Goal: Obtain resource: Obtain resource

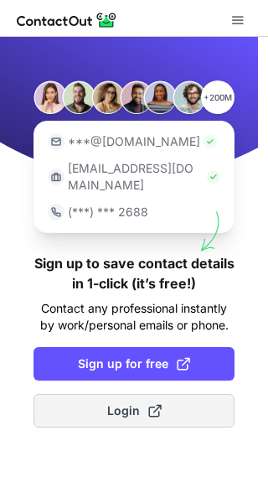
click at [122, 402] on span "Login" at bounding box center [134, 410] width 54 height 17
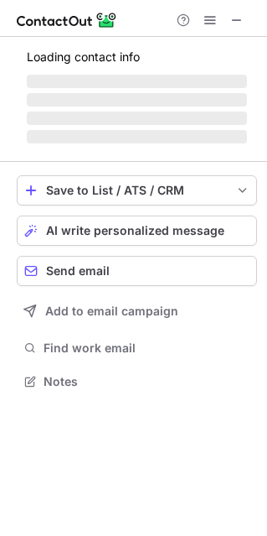
scroll to position [379, 267]
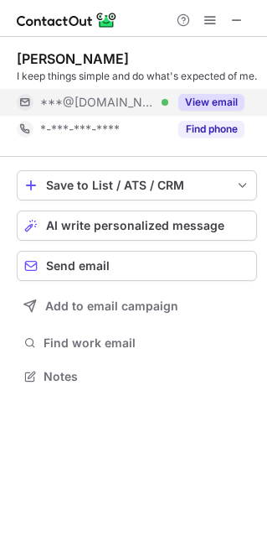
click at [191, 111] on button "View email" at bounding box center [212, 102] width 66 height 17
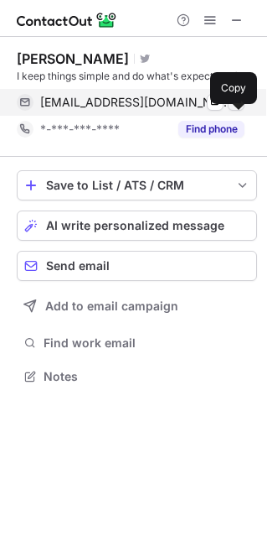
click at [237, 109] on span at bounding box center [236, 102] width 13 height 13
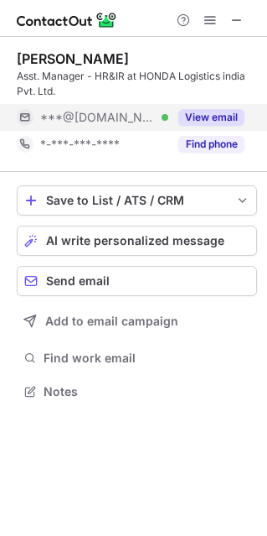
click at [200, 124] on button "View email" at bounding box center [212, 117] width 66 height 17
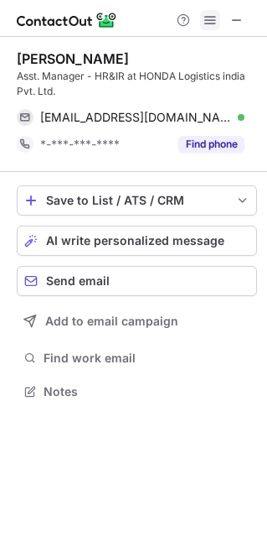
click at [207, 19] on span at bounding box center [210, 19] width 13 height 13
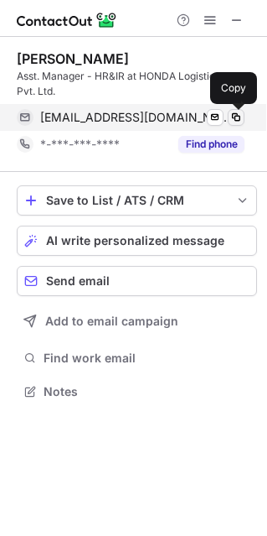
click at [239, 113] on span at bounding box center [236, 117] width 13 height 13
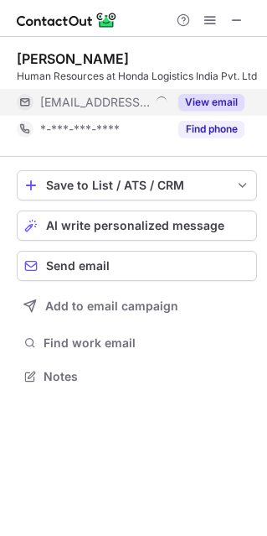
click at [195, 111] on button "View email" at bounding box center [212, 102] width 66 height 17
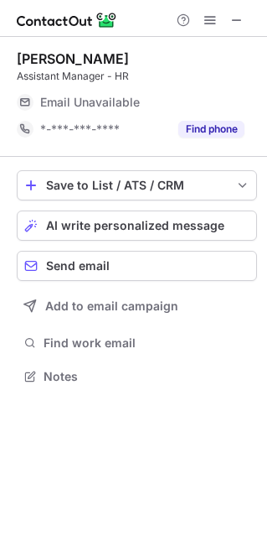
scroll to position [8, 8]
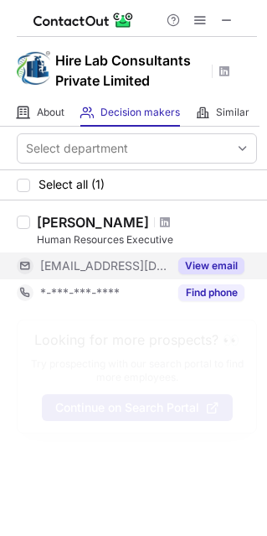
click at [210, 260] on button "View email" at bounding box center [212, 265] width 66 height 17
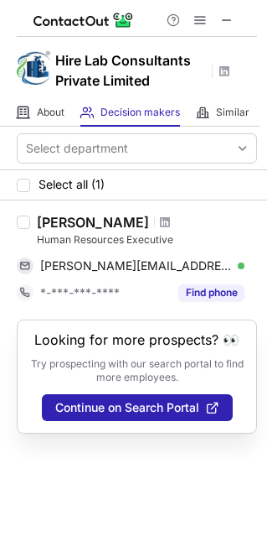
click at [84, 220] on div "Vetri Selvan" at bounding box center [93, 222] width 112 height 17
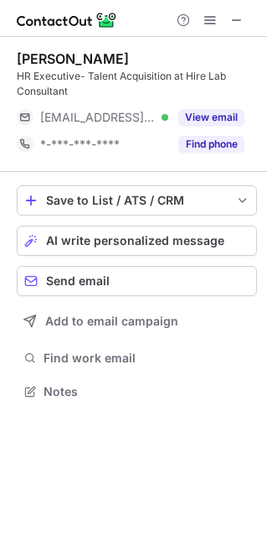
scroll to position [379, 267]
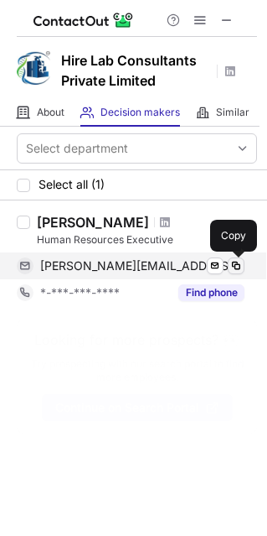
click at [236, 263] on span at bounding box center [236, 265] width 13 height 13
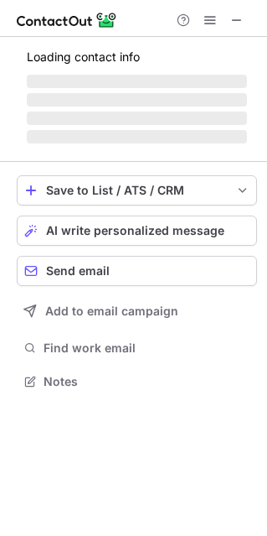
scroll to position [406, 267]
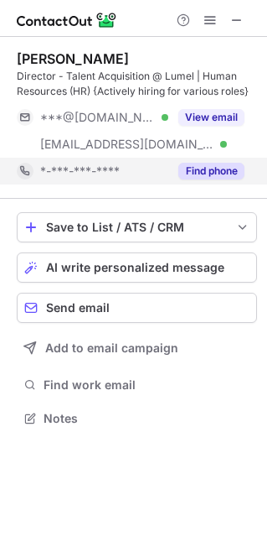
click at [223, 177] on button "Find phone" at bounding box center [212, 171] width 66 height 17
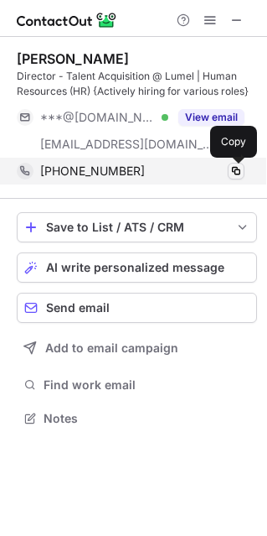
click at [233, 168] on span at bounding box center [236, 170] width 13 height 13
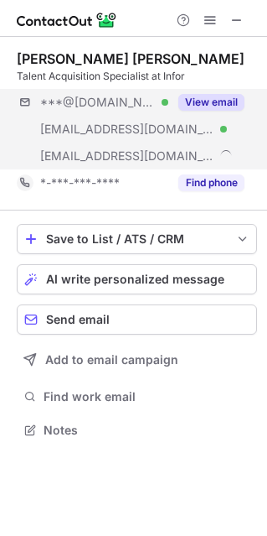
scroll to position [417, 267]
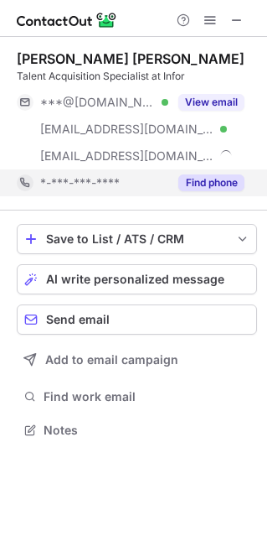
click at [210, 181] on button "Find phone" at bounding box center [212, 182] width 66 height 17
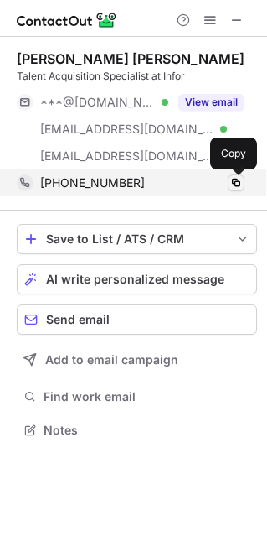
click at [232, 177] on span at bounding box center [236, 182] width 13 height 13
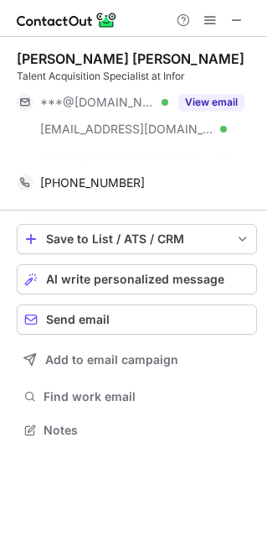
scroll to position [391, 267]
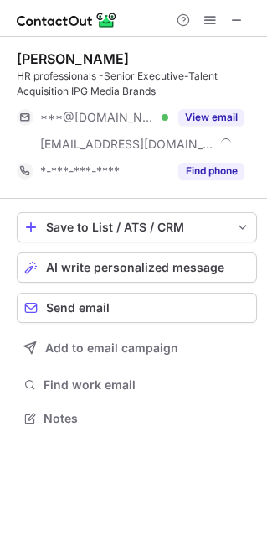
scroll to position [406, 267]
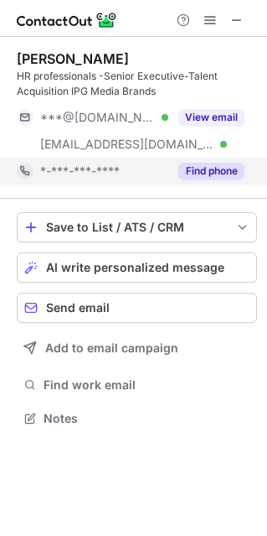
click at [202, 174] on button "Find phone" at bounding box center [212, 171] width 66 height 17
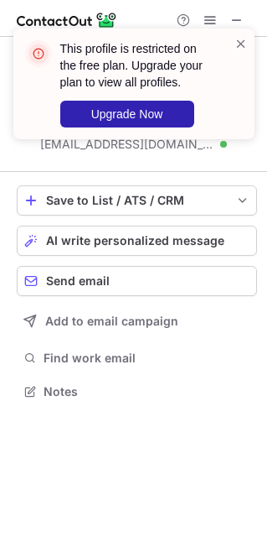
scroll to position [379, 267]
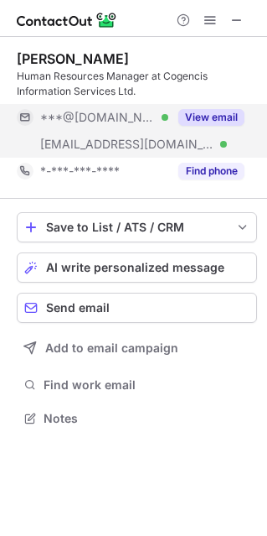
scroll to position [406, 267]
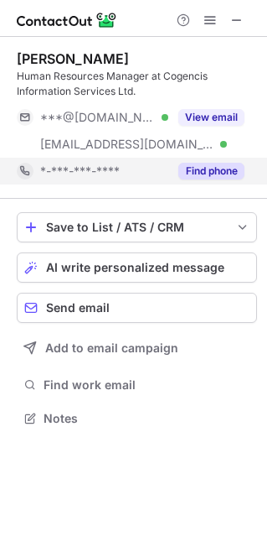
click at [192, 170] on button "Find phone" at bounding box center [212, 171] width 66 height 17
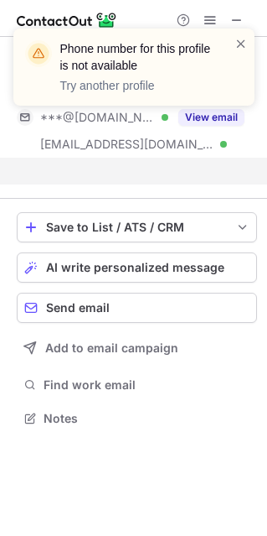
scroll to position [379, 267]
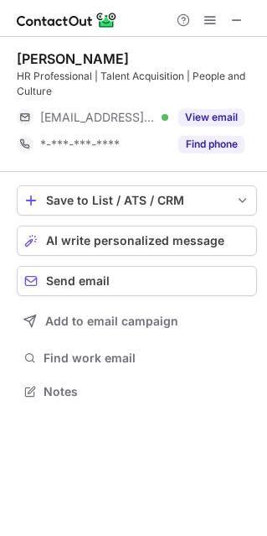
scroll to position [379, 267]
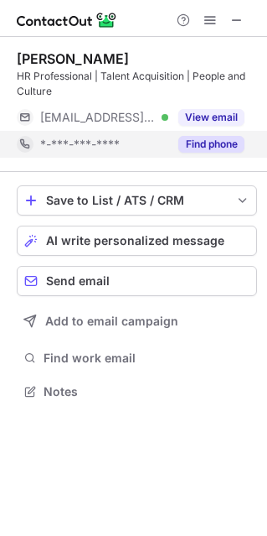
click at [196, 144] on button "Find phone" at bounding box center [212, 144] width 66 height 17
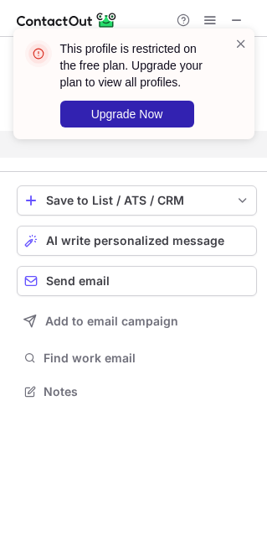
scroll to position [352, 267]
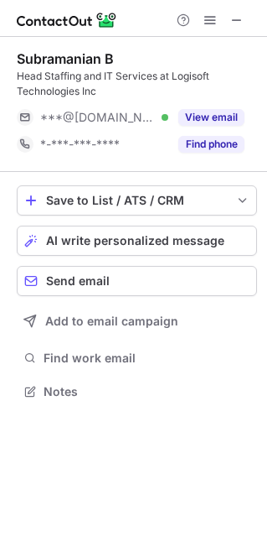
scroll to position [379, 267]
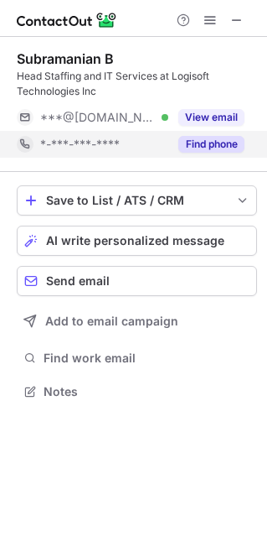
click at [217, 144] on button "Find phone" at bounding box center [212, 144] width 66 height 17
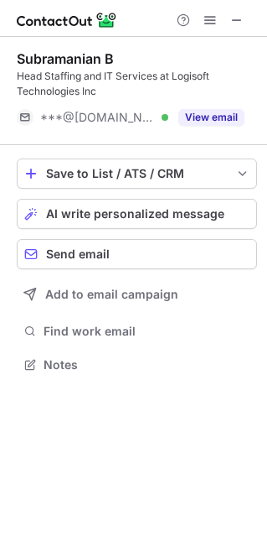
scroll to position [352, 267]
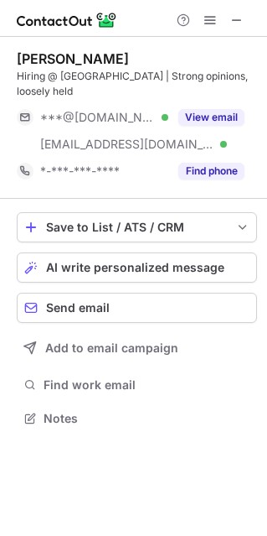
scroll to position [391, 267]
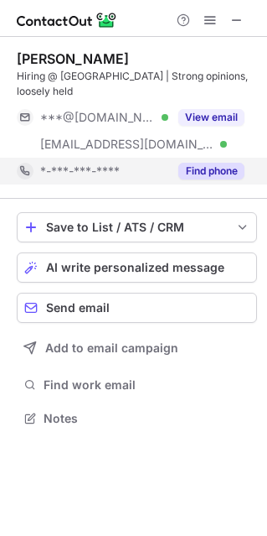
click at [216, 163] on button "Find phone" at bounding box center [212, 171] width 66 height 17
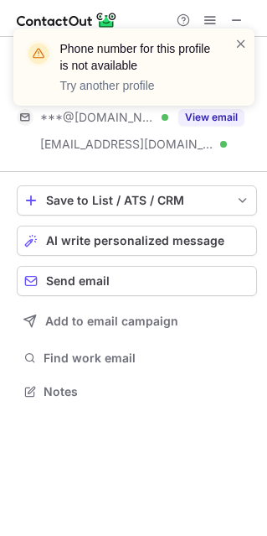
scroll to position [364, 267]
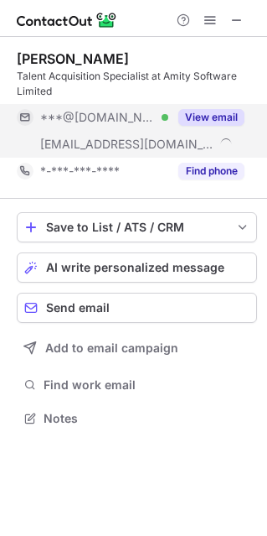
scroll to position [406, 267]
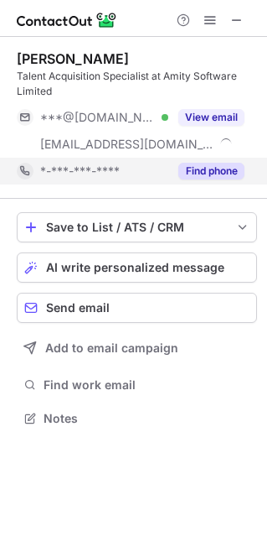
click at [194, 168] on button "Find phone" at bounding box center [212, 171] width 66 height 17
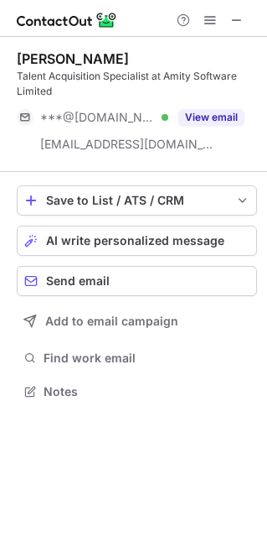
scroll to position [379, 267]
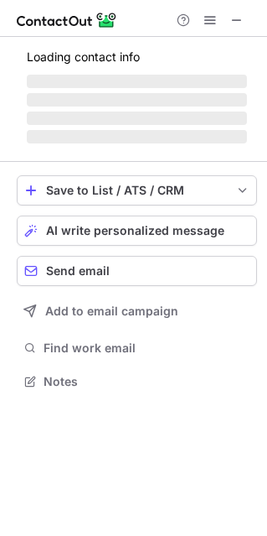
scroll to position [379, 267]
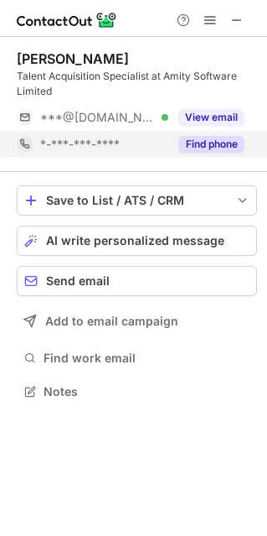
click at [191, 143] on button "Find phone" at bounding box center [212, 144] width 66 height 17
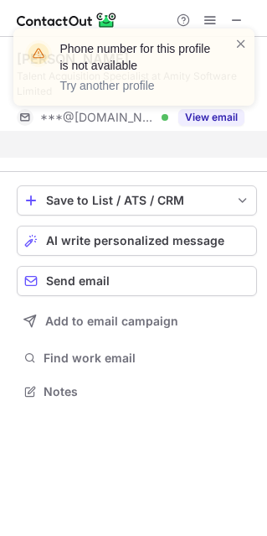
scroll to position [352, 267]
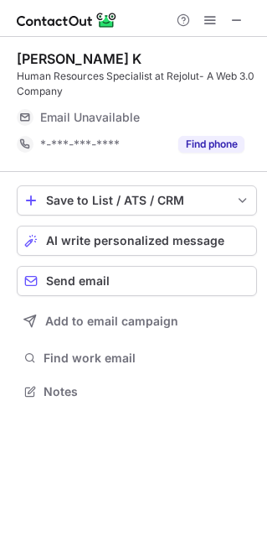
scroll to position [379, 267]
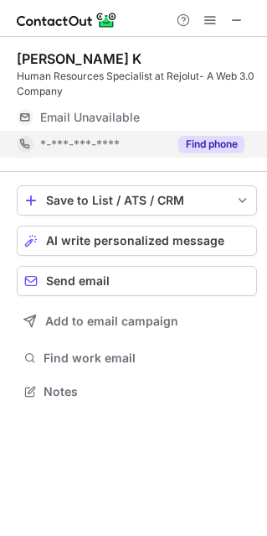
click at [195, 139] on button "Find phone" at bounding box center [212, 144] width 66 height 17
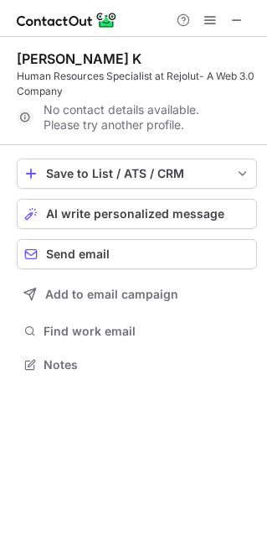
scroll to position [352, 267]
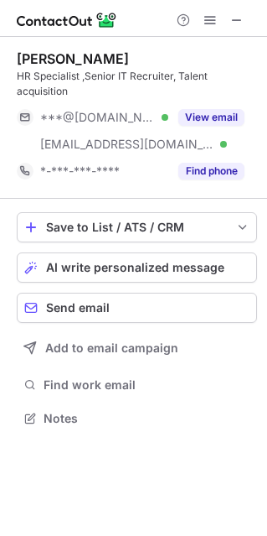
scroll to position [406, 267]
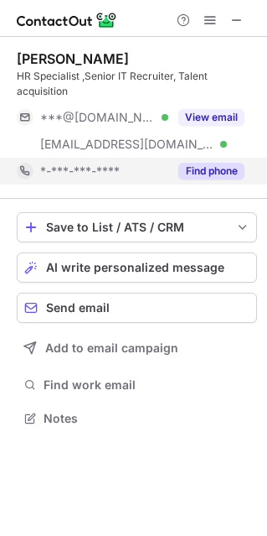
click at [204, 168] on button "Find phone" at bounding box center [212, 171] width 66 height 17
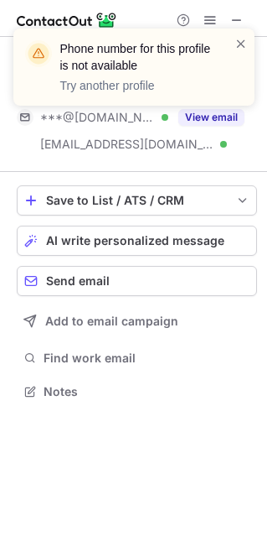
scroll to position [379, 267]
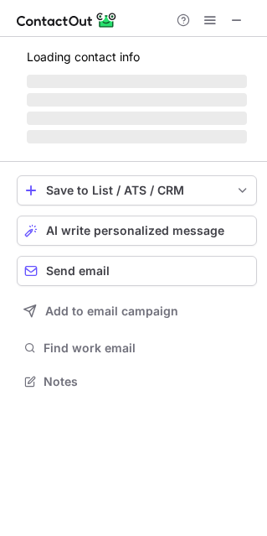
scroll to position [379, 267]
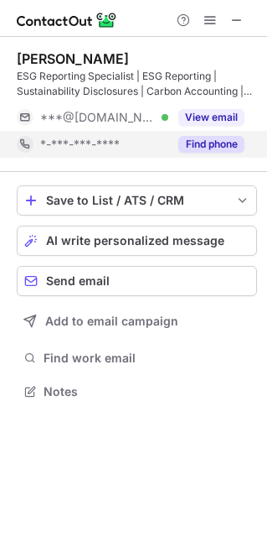
click at [199, 146] on button "Find phone" at bounding box center [212, 144] width 66 height 17
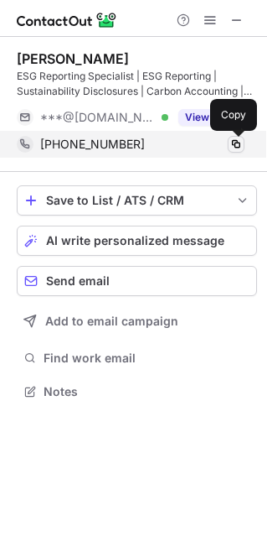
click at [232, 143] on span at bounding box center [236, 143] width 13 height 13
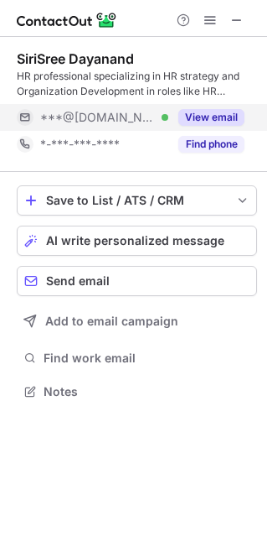
scroll to position [379, 267]
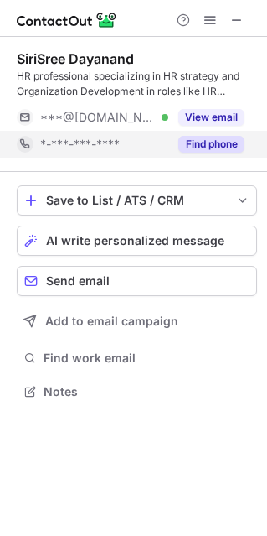
click at [200, 145] on button "Find phone" at bounding box center [212, 144] width 66 height 17
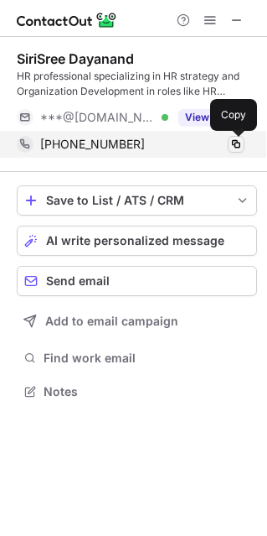
click at [230, 142] on span at bounding box center [236, 143] width 13 height 13
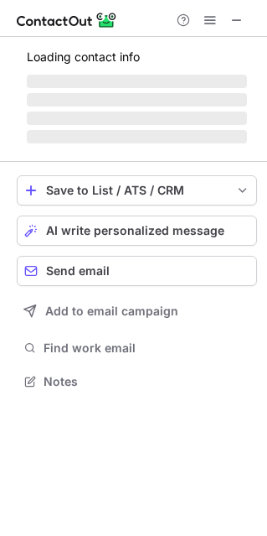
scroll to position [406, 267]
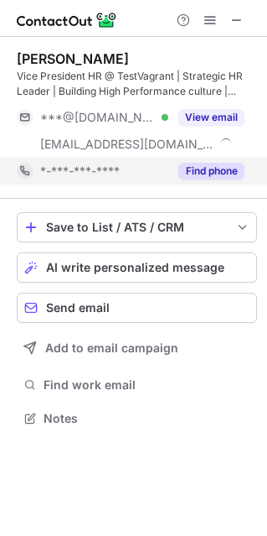
click at [209, 171] on button "Find phone" at bounding box center [212, 171] width 66 height 17
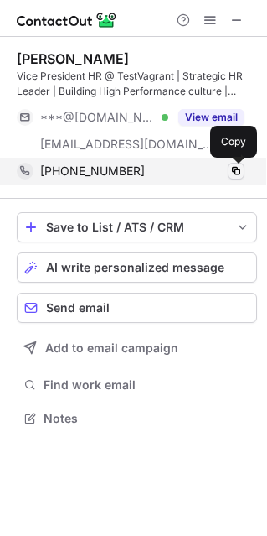
click at [235, 167] on span at bounding box center [236, 170] width 13 height 13
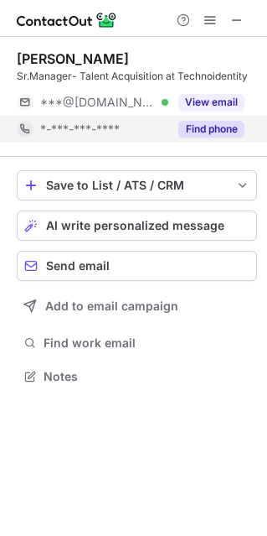
scroll to position [8, 8]
click at [197, 131] on button "Find phone" at bounding box center [212, 129] width 66 height 17
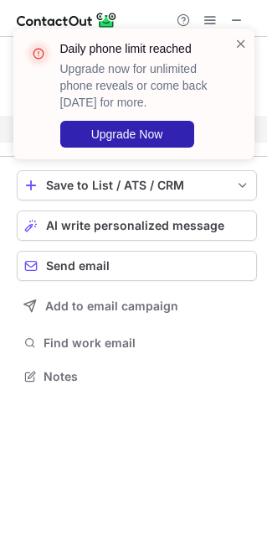
click at [189, 389] on div "Save to List / ATS / CRM List Select Lever Connect Greenhouse Connect Salesforc…" at bounding box center [137, 279] width 241 height 245
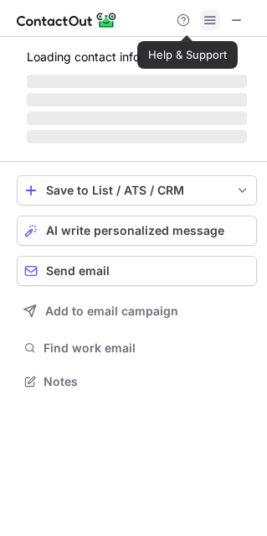
scroll to position [8, 8]
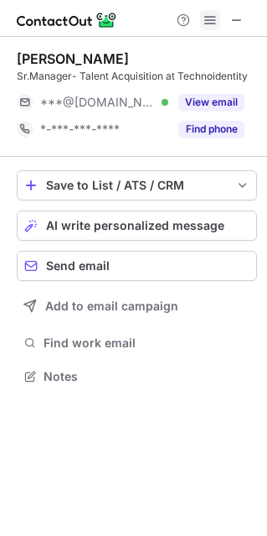
click at [205, 21] on span at bounding box center [210, 19] width 13 height 13
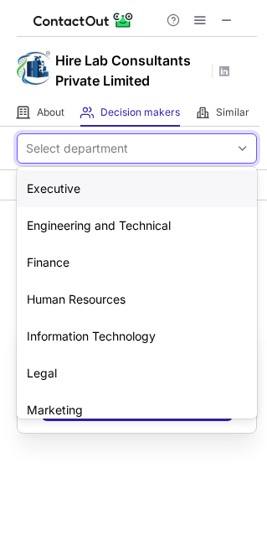
click at [80, 148] on div "Select department" at bounding box center [77, 148] width 102 height 17
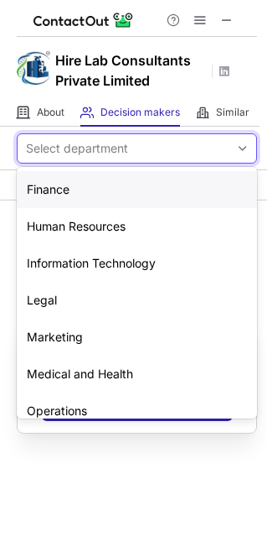
scroll to position [57, 0]
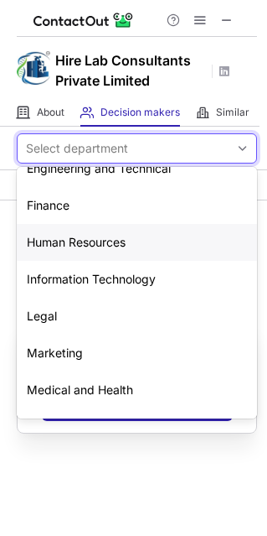
click at [67, 243] on div "Human Resources" at bounding box center [137, 242] width 241 height 37
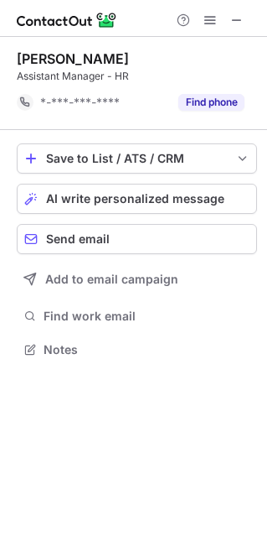
scroll to position [337, 267]
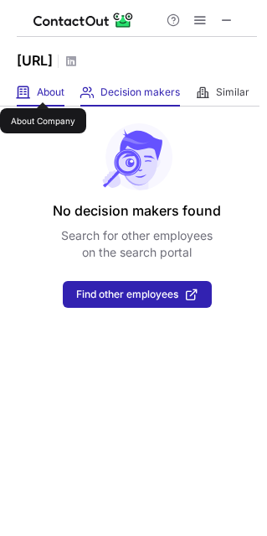
click at [43, 87] on span "About" at bounding box center [51, 91] width 28 height 13
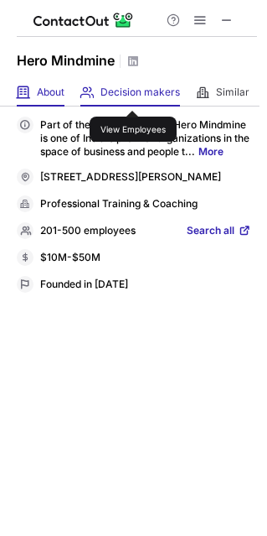
click at [132, 95] on span "Decision makers" at bounding box center [141, 91] width 80 height 13
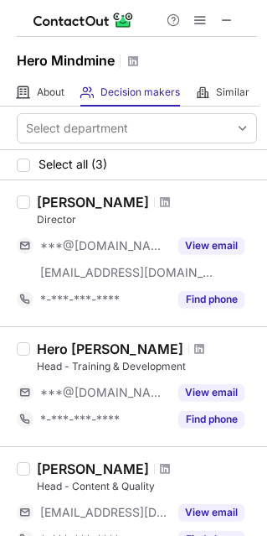
scroll to position [156, 0]
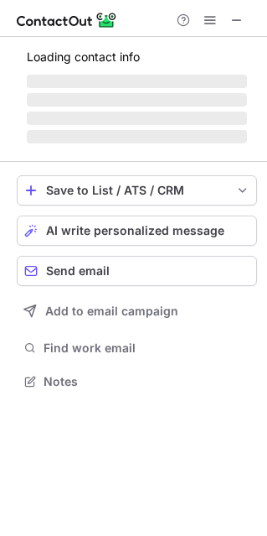
scroll to position [379, 267]
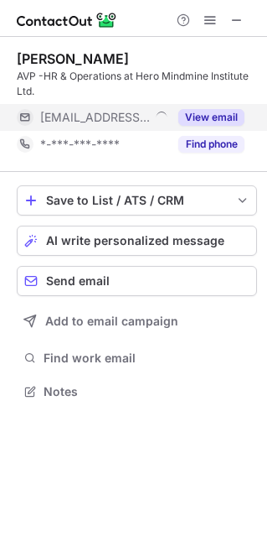
click at [201, 115] on button "View email" at bounding box center [212, 117] width 66 height 17
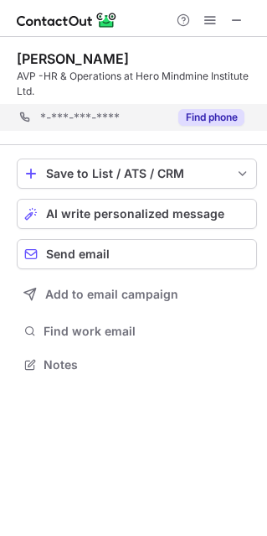
scroll to position [352, 267]
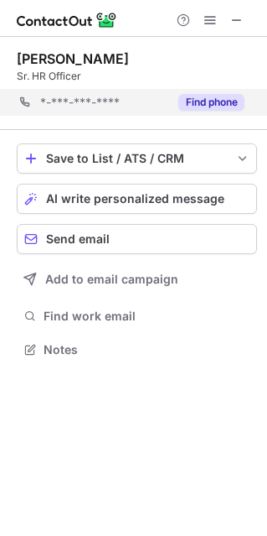
scroll to position [337, 267]
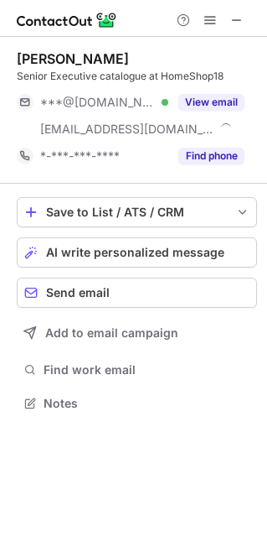
scroll to position [391, 267]
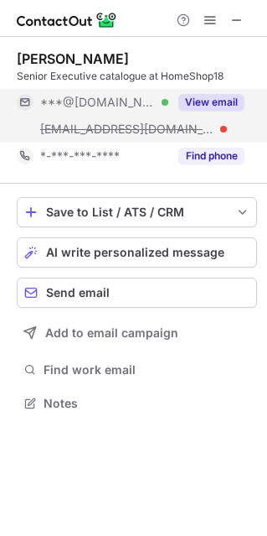
click at [210, 103] on button "View email" at bounding box center [212, 102] width 66 height 17
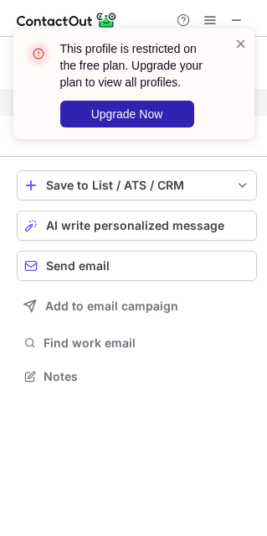
scroll to position [364, 267]
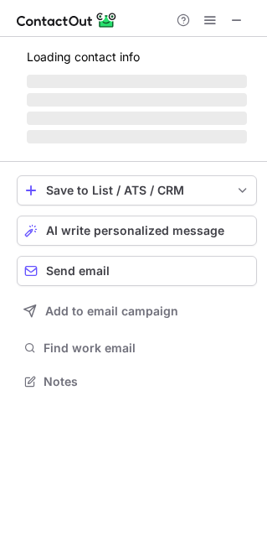
scroll to position [8, 8]
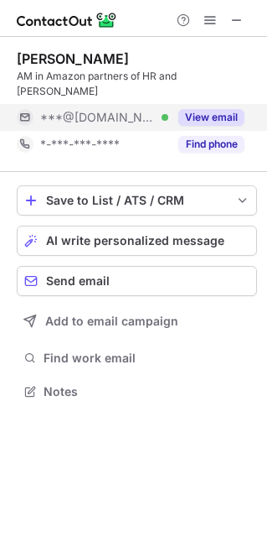
click at [200, 109] on button "View email" at bounding box center [212, 117] width 66 height 17
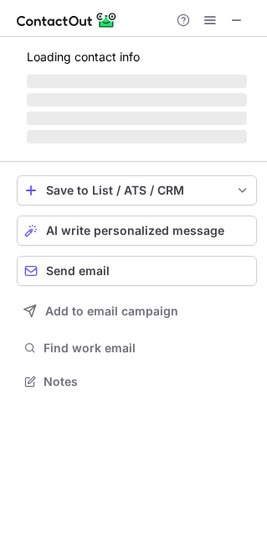
scroll to position [379, 267]
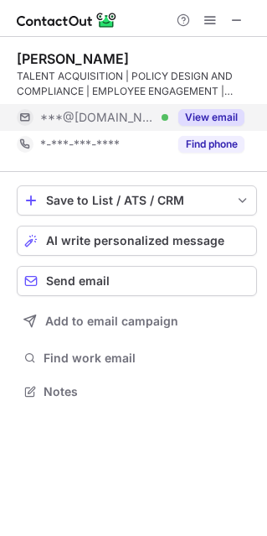
click at [209, 119] on button "View email" at bounding box center [212, 117] width 66 height 17
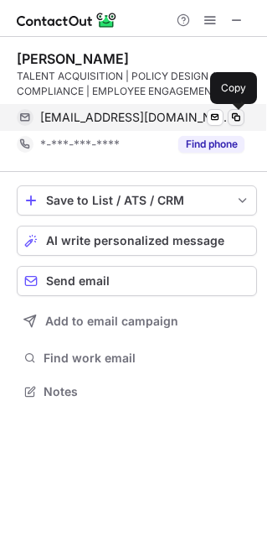
click at [237, 117] on span at bounding box center [236, 117] width 13 height 13
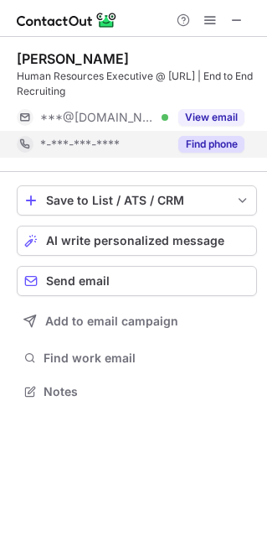
scroll to position [379, 267]
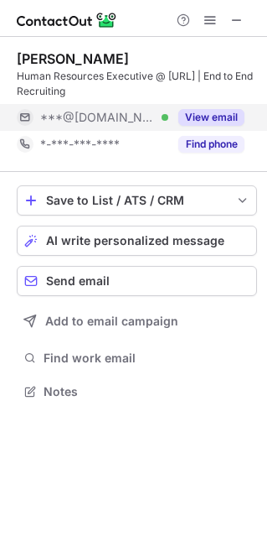
click at [205, 113] on button "View email" at bounding box center [212, 117] width 66 height 17
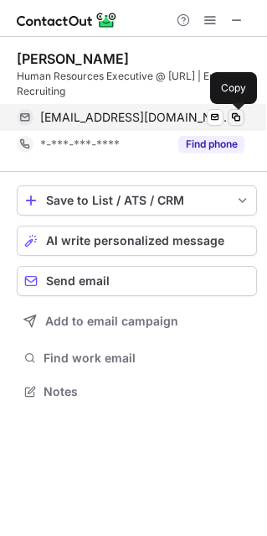
click at [232, 111] on span at bounding box center [236, 117] width 13 height 13
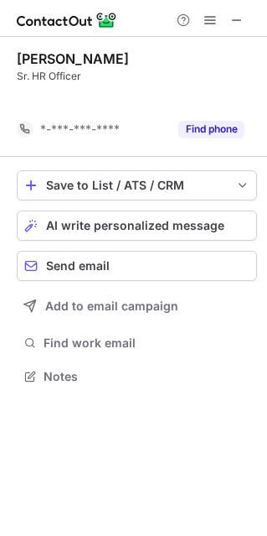
scroll to position [337, 267]
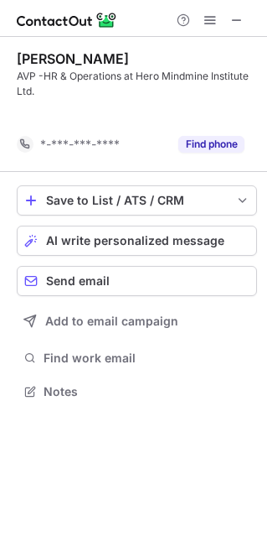
scroll to position [352, 267]
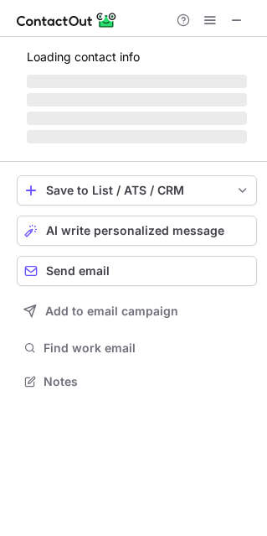
scroll to position [406, 267]
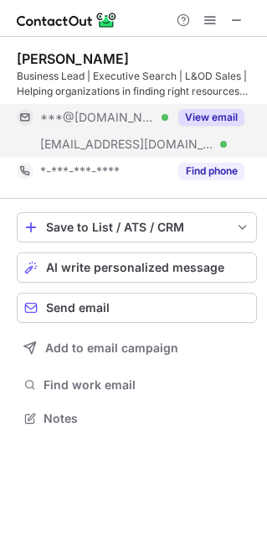
click at [207, 119] on button "View email" at bounding box center [212, 117] width 66 height 17
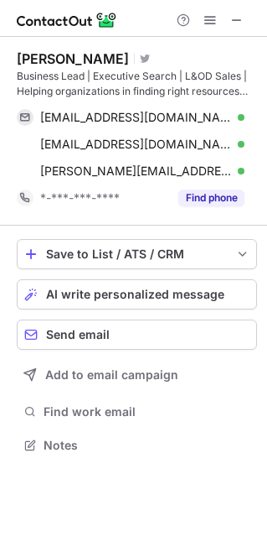
scroll to position [433, 267]
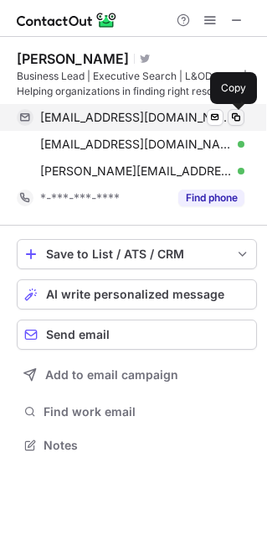
click at [232, 117] on span at bounding box center [236, 117] width 13 height 13
click at [234, 116] on span at bounding box center [236, 117] width 13 height 13
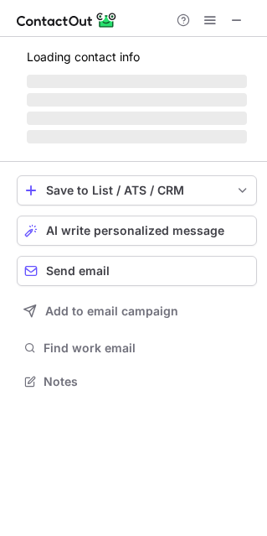
scroll to position [391, 267]
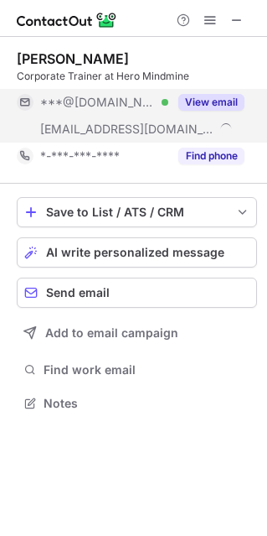
click at [195, 100] on button "View email" at bounding box center [212, 102] width 66 height 17
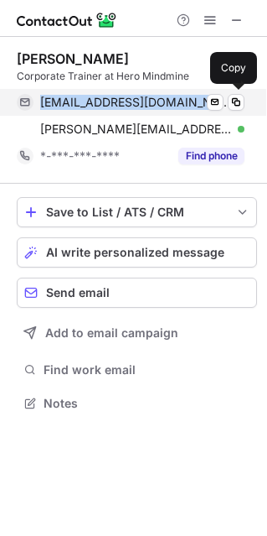
drag, startPoint x: 39, startPoint y: 101, endPoint x: 215, endPoint y: 114, distance: 175.6
click at [215, 113] on div "aayushkhurana52@gmail.com Verified Send email Copy" at bounding box center [131, 102] width 228 height 27
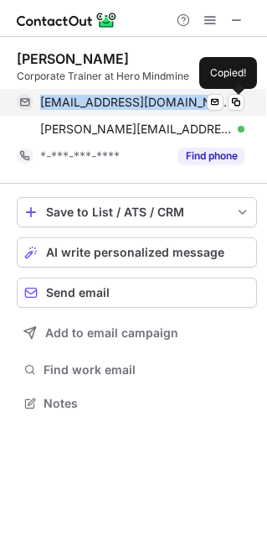
copy span "aayushkhurana52@gmail.com"
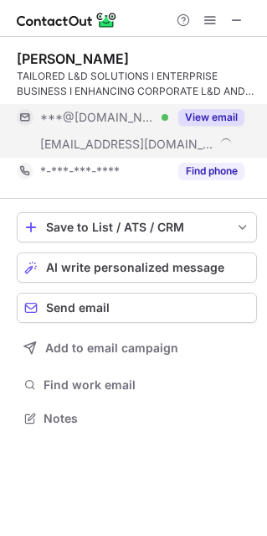
scroll to position [406, 267]
click at [212, 113] on button "View email" at bounding box center [212, 117] width 66 height 17
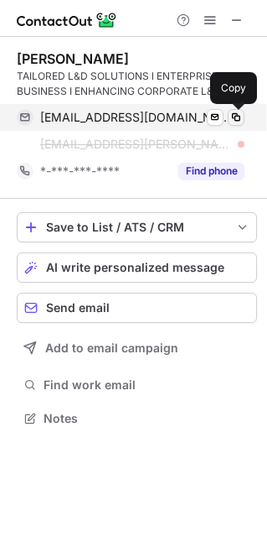
click at [235, 116] on span at bounding box center [236, 117] width 13 height 13
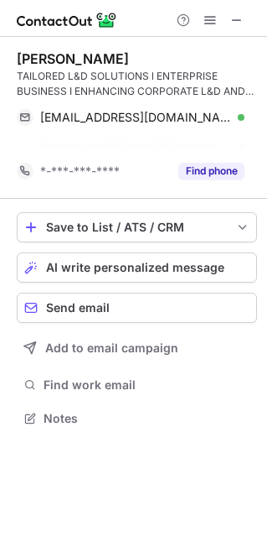
scroll to position [379, 267]
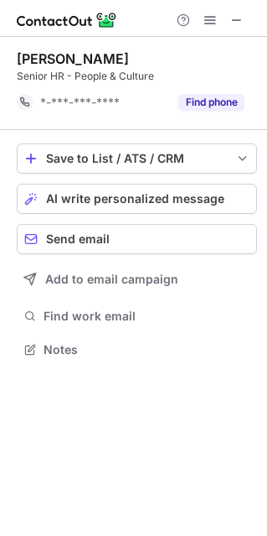
scroll to position [337, 267]
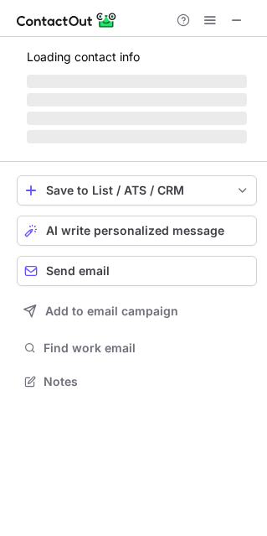
scroll to position [379, 267]
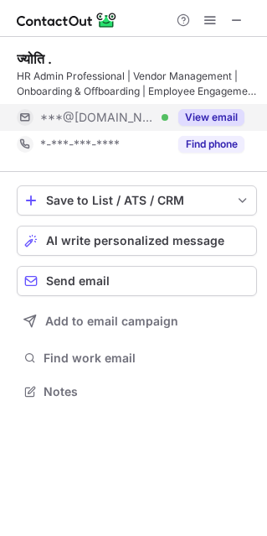
click at [181, 115] on button "View email" at bounding box center [212, 117] width 66 height 17
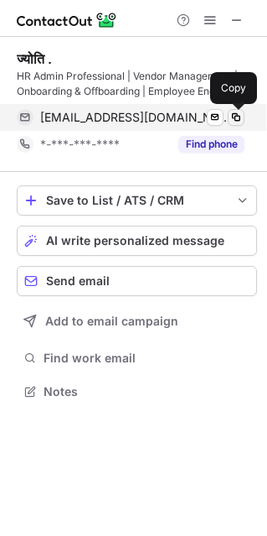
click at [231, 117] on span at bounding box center [236, 117] width 13 height 13
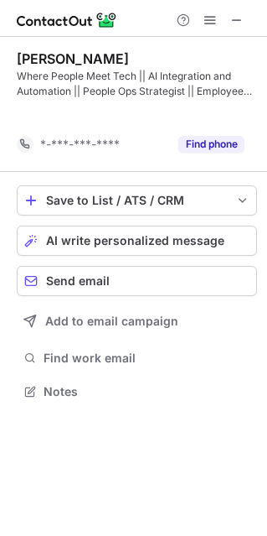
scroll to position [352, 267]
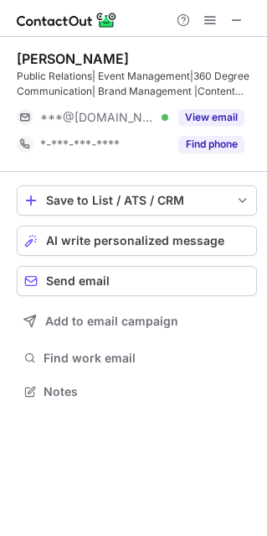
scroll to position [379, 267]
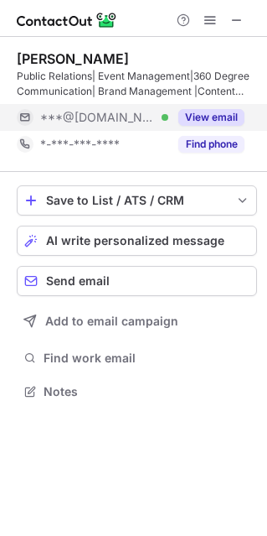
click at [209, 117] on button "View email" at bounding box center [212, 117] width 66 height 17
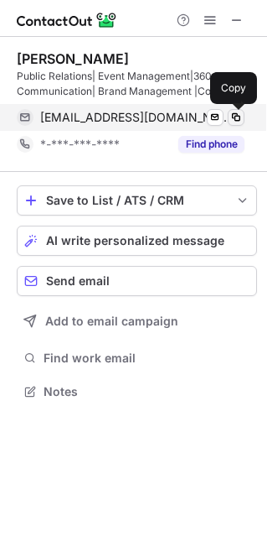
click at [231, 111] on span at bounding box center [236, 117] width 13 height 13
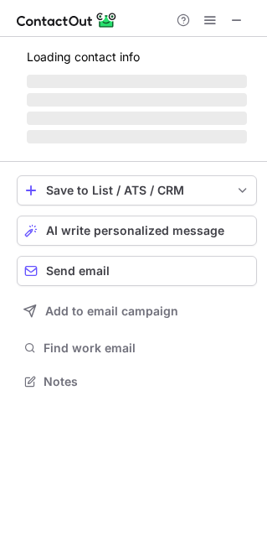
scroll to position [379, 267]
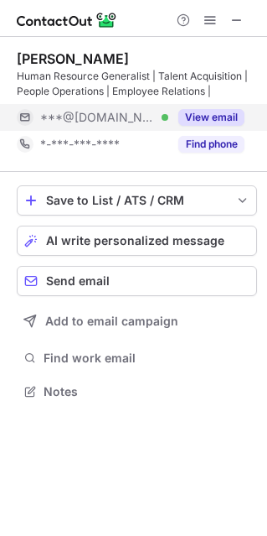
click at [204, 112] on button "View email" at bounding box center [212, 117] width 66 height 17
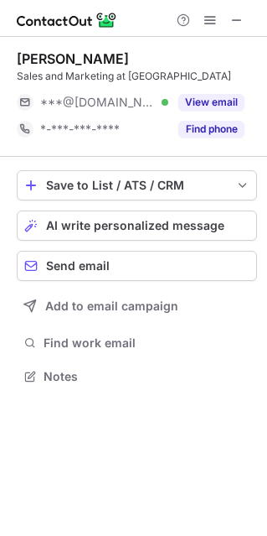
scroll to position [8, 8]
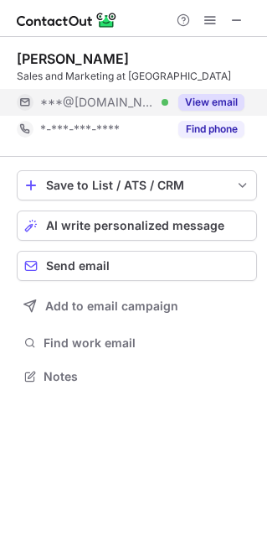
click at [192, 101] on button "View email" at bounding box center [212, 102] width 66 height 17
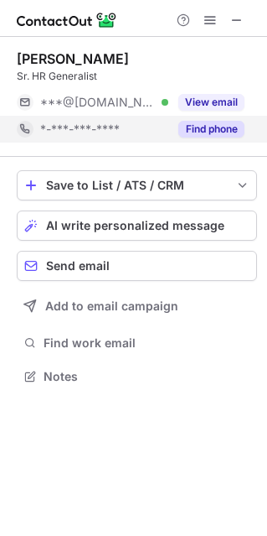
scroll to position [8, 8]
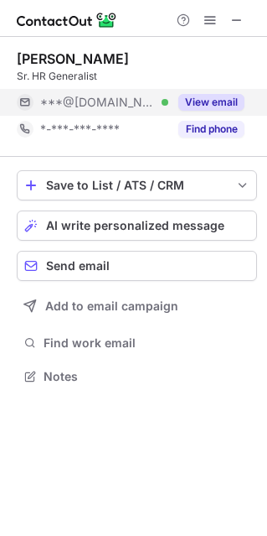
click at [206, 102] on button "View email" at bounding box center [212, 102] width 66 height 17
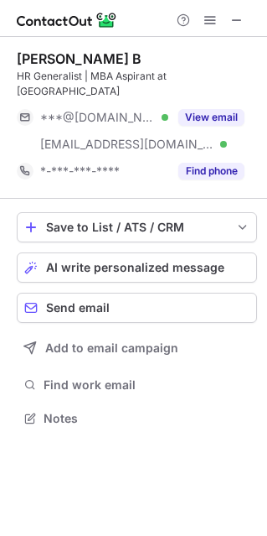
scroll to position [406, 267]
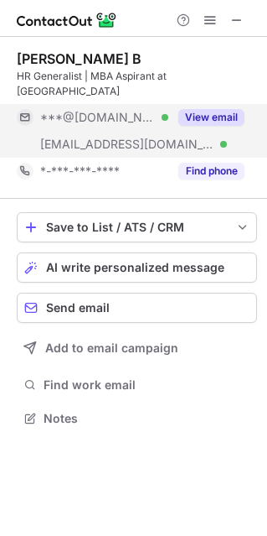
click at [195, 116] on button "View email" at bounding box center [212, 117] width 66 height 17
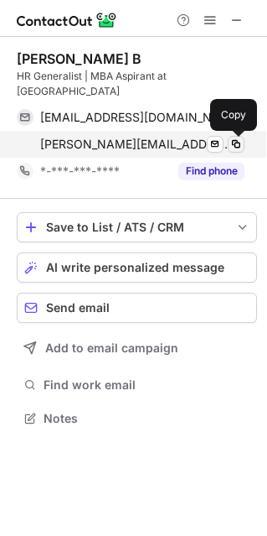
click at [236, 142] on span at bounding box center [236, 143] width 13 height 13
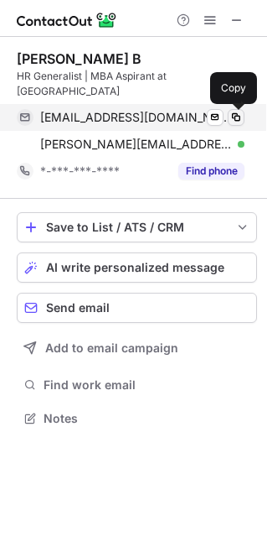
click at [234, 112] on span at bounding box center [236, 117] width 13 height 13
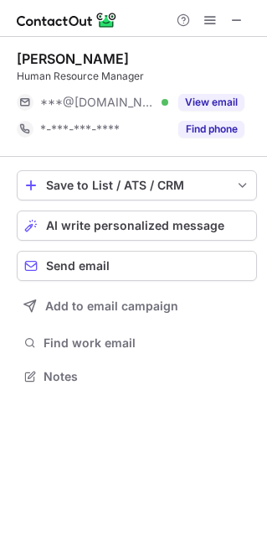
scroll to position [8, 8]
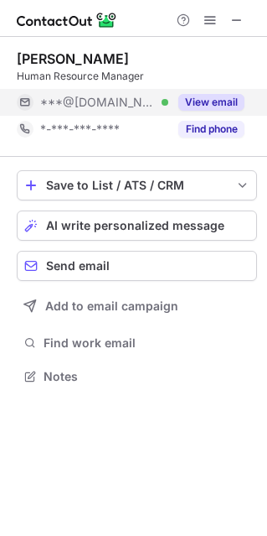
click at [189, 97] on button "View email" at bounding box center [212, 102] width 66 height 17
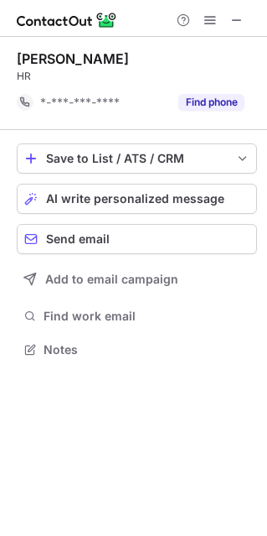
scroll to position [337, 267]
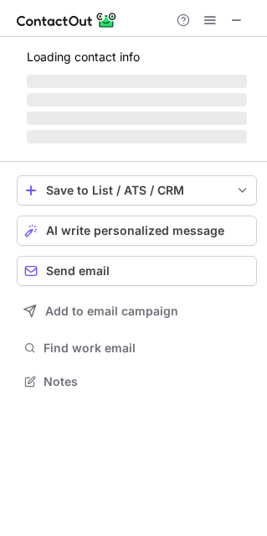
scroll to position [391, 267]
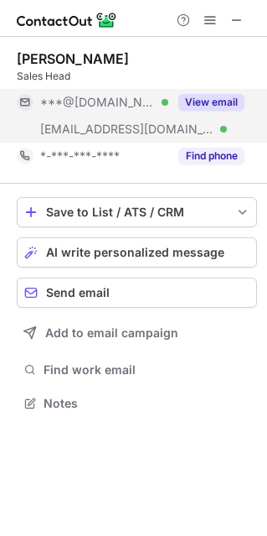
click at [199, 102] on button "View email" at bounding box center [212, 102] width 66 height 17
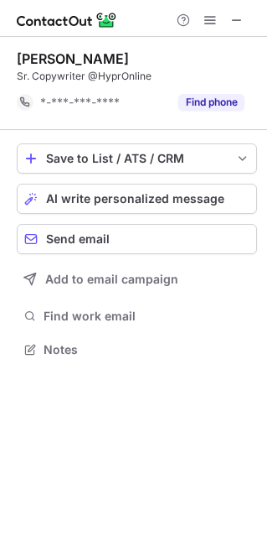
scroll to position [337, 267]
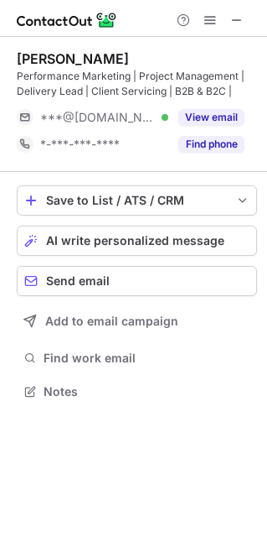
scroll to position [379, 267]
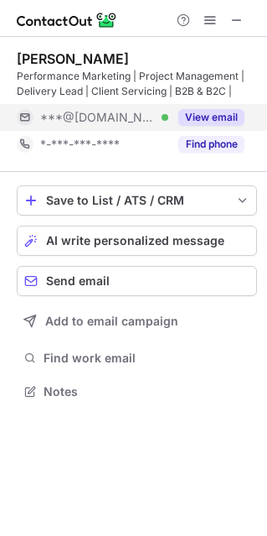
click at [210, 115] on button "View email" at bounding box center [212, 117] width 66 height 17
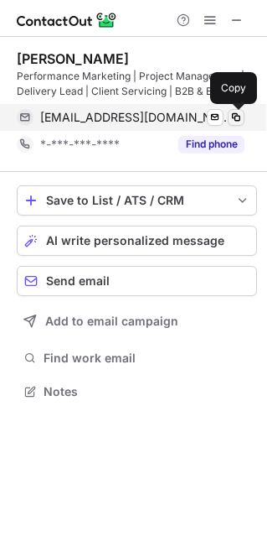
click at [233, 114] on span at bounding box center [236, 117] width 13 height 13
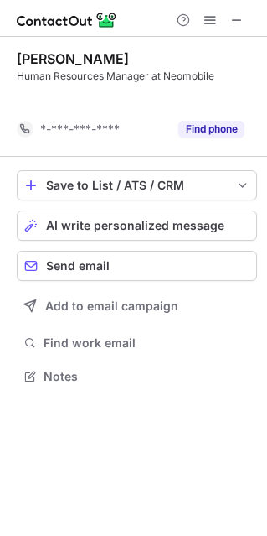
scroll to position [337, 267]
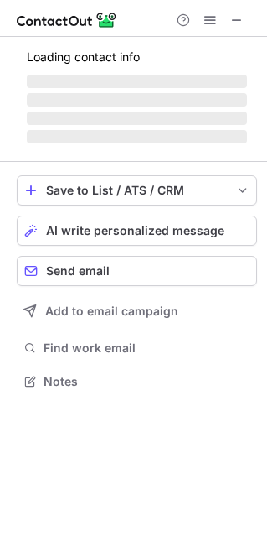
scroll to position [379, 267]
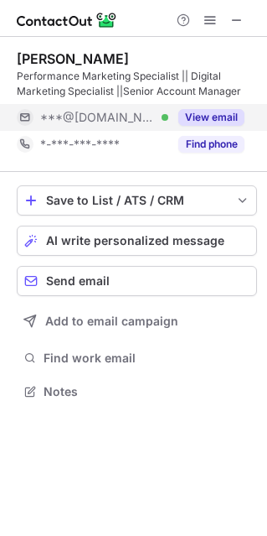
click at [199, 122] on button "View email" at bounding box center [212, 117] width 66 height 17
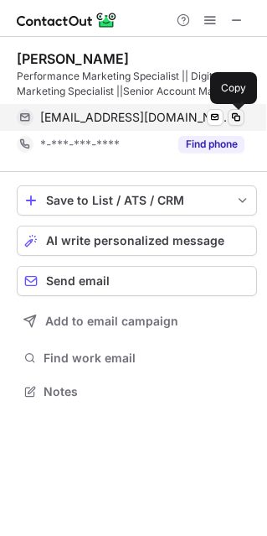
click at [233, 112] on span at bounding box center [236, 117] width 13 height 13
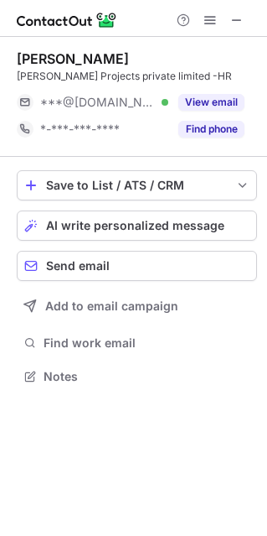
scroll to position [8, 8]
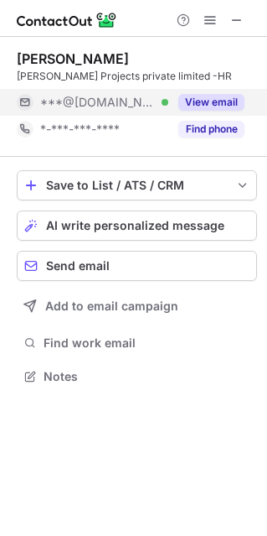
click at [212, 99] on button "View email" at bounding box center [212, 102] width 66 height 17
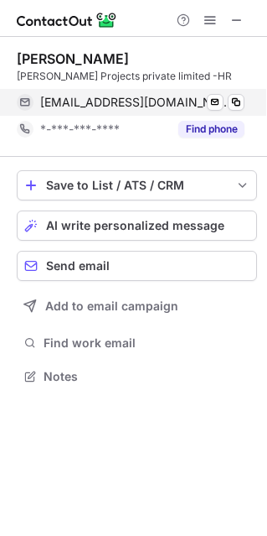
click at [44, 102] on span "[EMAIL_ADDRESS][DOMAIN_NAME]" at bounding box center [136, 102] width 192 height 15
drag, startPoint x: 43, startPoint y: 102, endPoint x: 52, endPoint y: 101, distance: 9.3
click at [52, 101] on span "[EMAIL_ADDRESS][DOMAIN_NAME]" at bounding box center [136, 102] width 192 height 15
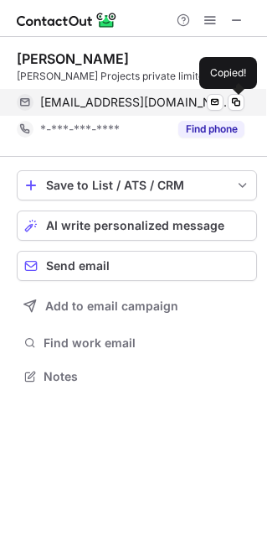
click at [34, 106] on div "[EMAIL_ADDRESS][DOMAIN_NAME] Verified Send email Copied!" at bounding box center [131, 102] width 228 height 27
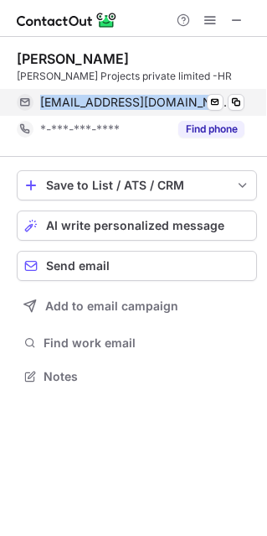
drag, startPoint x: 39, startPoint y: 106, endPoint x: 179, endPoint y: 106, distance: 140.0
click at [179, 106] on div "[EMAIL_ADDRESS][DOMAIN_NAME] Verified" at bounding box center [142, 102] width 205 height 15
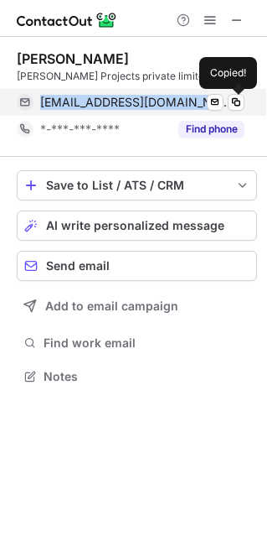
copy span "[EMAIL_ADDRESS][DOMAIN_NAME]"
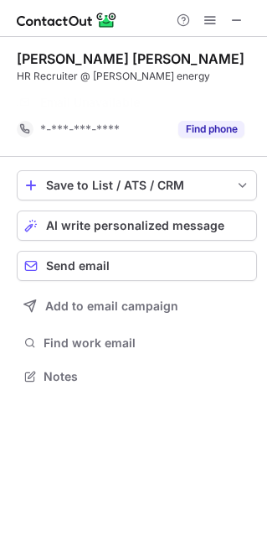
scroll to position [337, 267]
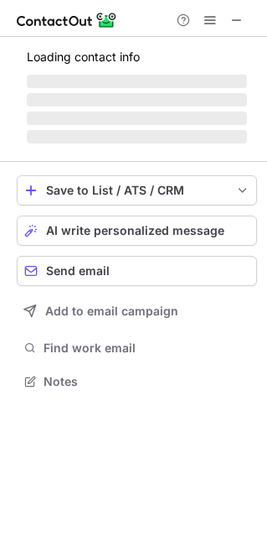
scroll to position [8, 8]
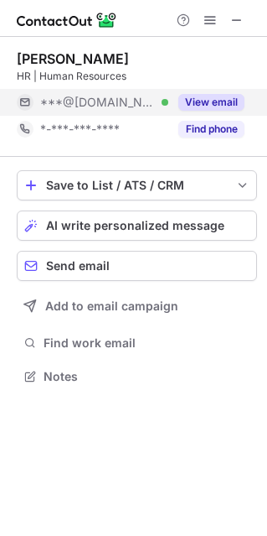
click at [199, 99] on button "View email" at bounding box center [212, 102] width 66 height 17
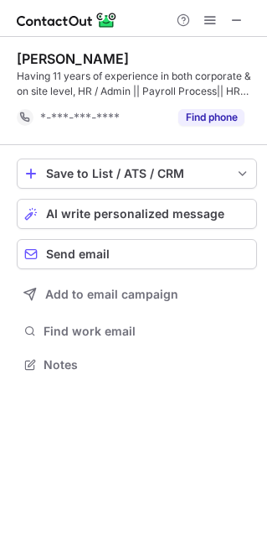
scroll to position [352, 267]
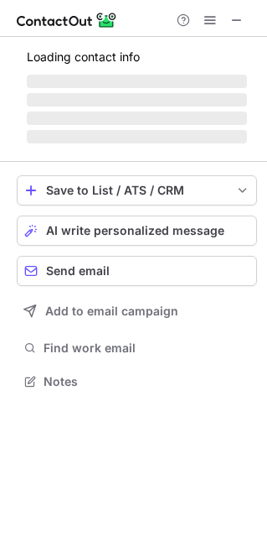
scroll to position [379, 267]
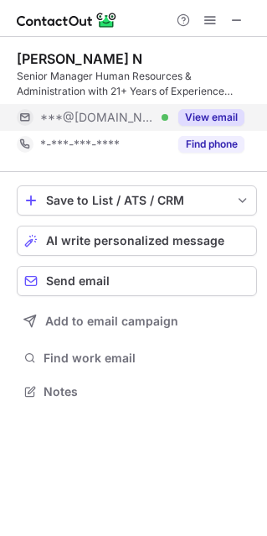
click at [200, 117] on button "View email" at bounding box center [212, 117] width 66 height 17
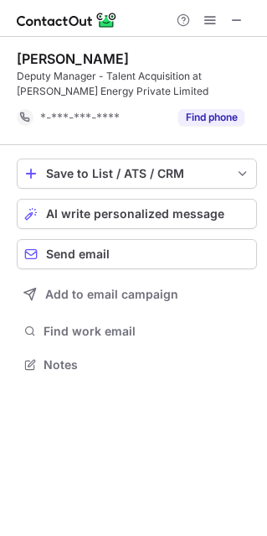
scroll to position [352, 267]
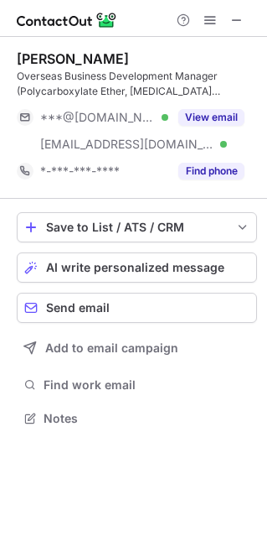
scroll to position [406, 267]
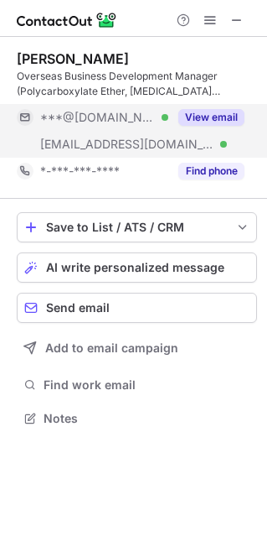
click at [210, 115] on button "View email" at bounding box center [212, 117] width 66 height 17
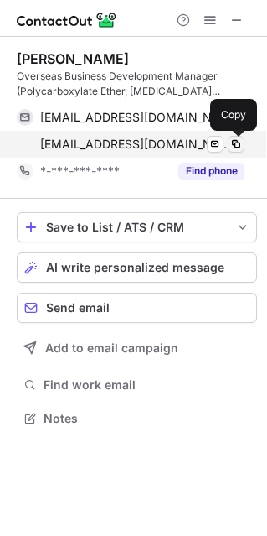
click at [237, 143] on span at bounding box center [236, 143] width 13 height 13
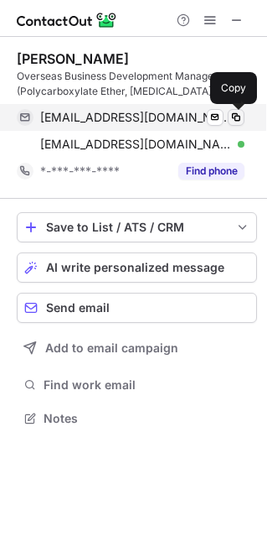
click at [236, 117] on span at bounding box center [236, 117] width 13 height 13
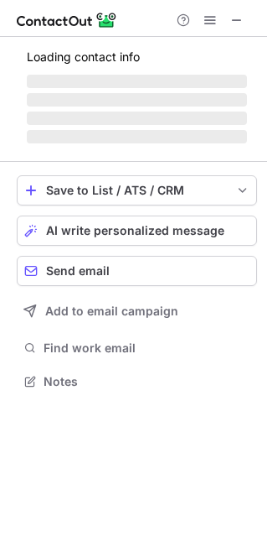
scroll to position [8, 8]
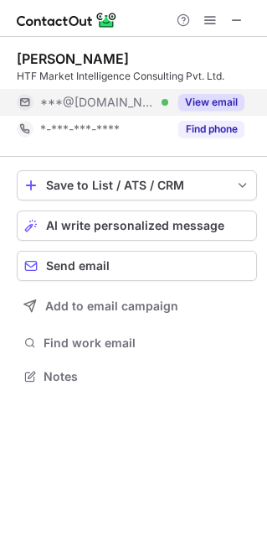
click at [199, 108] on button "View email" at bounding box center [212, 102] width 66 height 17
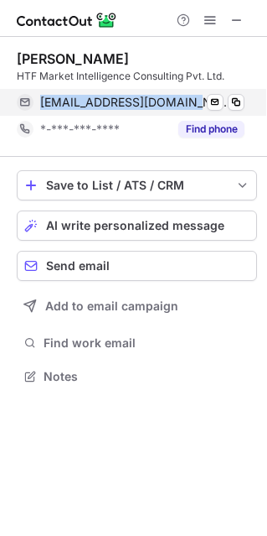
drag, startPoint x: 41, startPoint y: 99, endPoint x: 183, endPoint y: 105, distance: 141.8
click at [183, 105] on div "vetalpratibha@gmail.com Verified" at bounding box center [142, 102] width 205 height 15
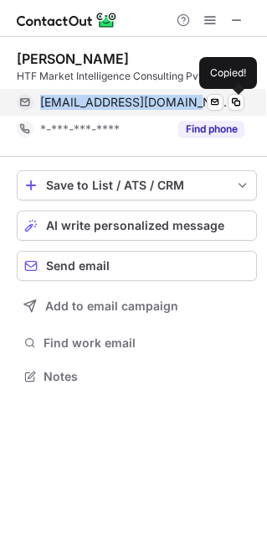
copy span "vetalpratibha@gmail.com"
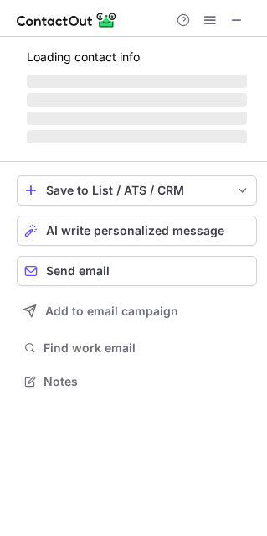
scroll to position [8, 8]
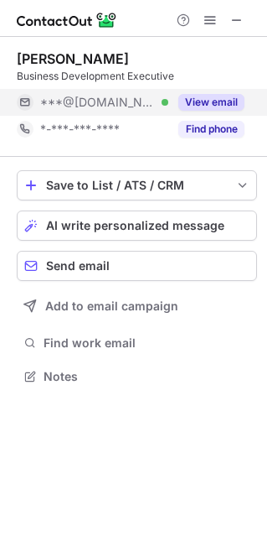
click at [204, 99] on button "View email" at bounding box center [212, 102] width 66 height 17
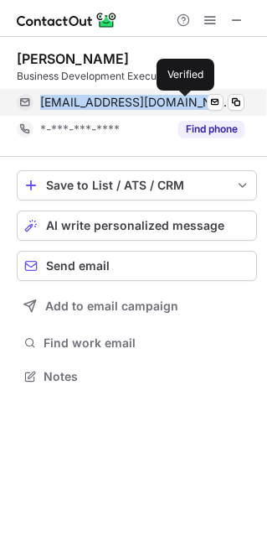
drag, startPoint x: 43, startPoint y: 96, endPoint x: 186, endPoint y: 102, distance: 143.5
click at [186, 102] on div "[EMAIL_ADDRESS][DOMAIN_NAME] Verified" at bounding box center [142, 102] width 205 height 15
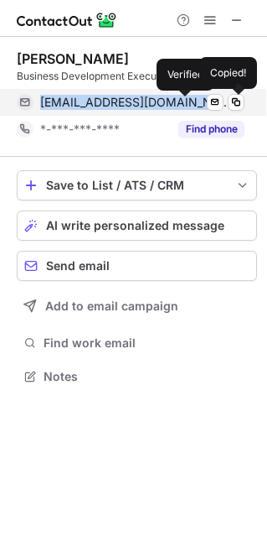
copy span "[EMAIL_ADDRESS][DOMAIN_NAME]"
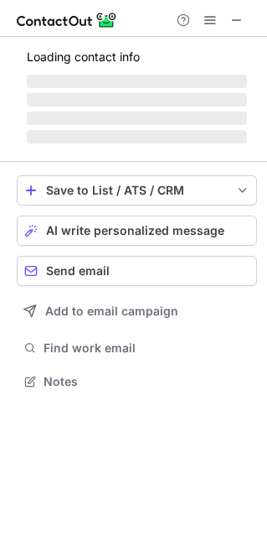
scroll to position [406, 267]
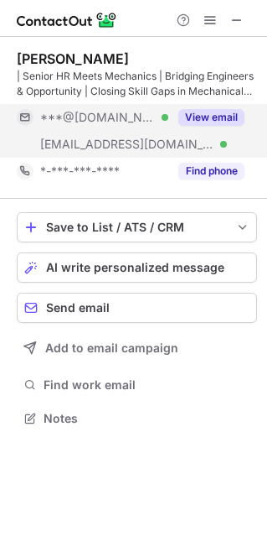
click at [210, 122] on button "View email" at bounding box center [212, 117] width 66 height 17
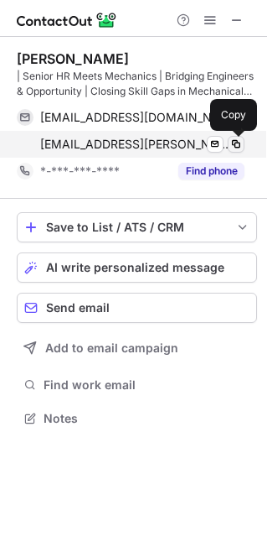
click at [236, 142] on span at bounding box center [236, 143] width 13 height 13
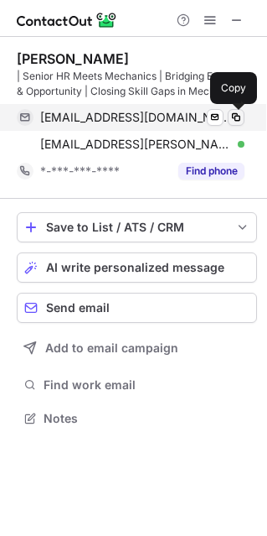
click at [237, 115] on span at bounding box center [236, 117] width 13 height 13
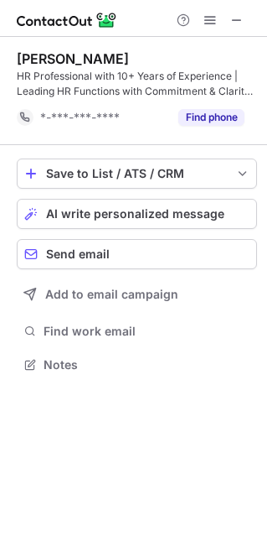
scroll to position [352, 267]
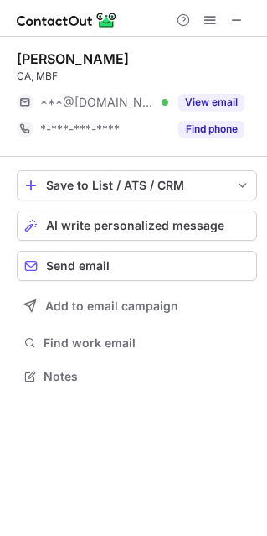
scroll to position [8, 8]
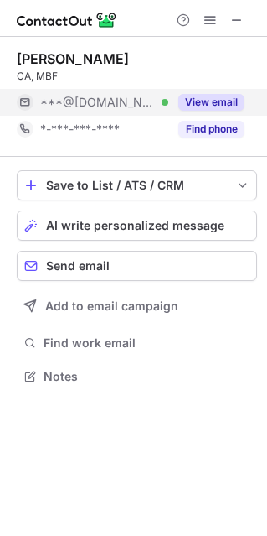
click at [194, 99] on button "View email" at bounding box center [212, 102] width 66 height 17
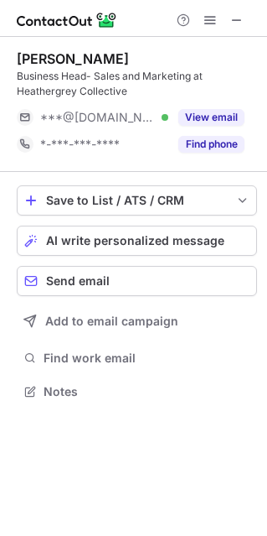
scroll to position [379, 267]
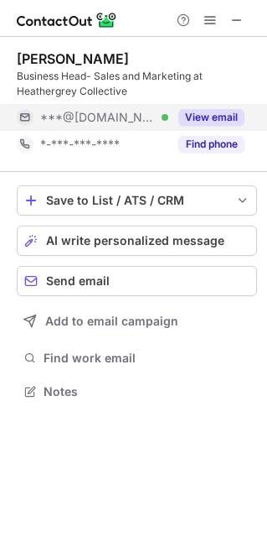
click at [188, 119] on button "View email" at bounding box center [212, 117] width 66 height 17
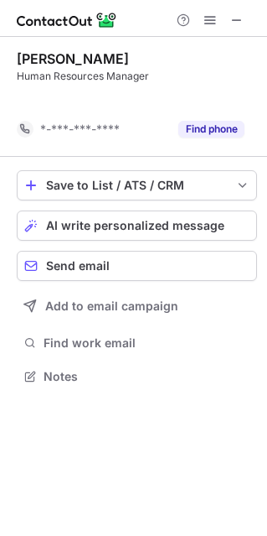
scroll to position [337, 267]
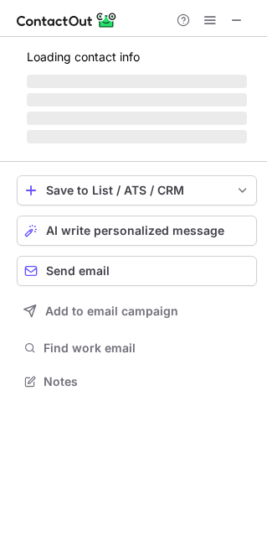
scroll to position [379, 267]
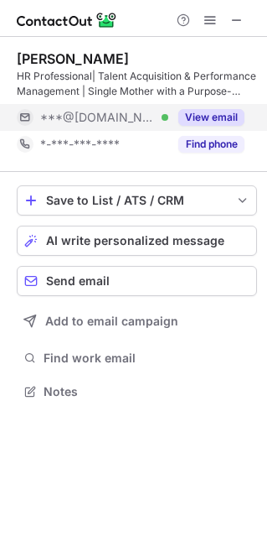
click at [193, 114] on button "View email" at bounding box center [212, 117] width 66 height 17
click at [199, 117] on button "View email" at bounding box center [212, 117] width 66 height 17
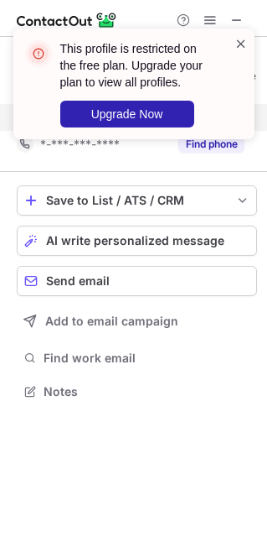
click at [242, 44] on span at bounding box center [241, 43] width 13 height 17
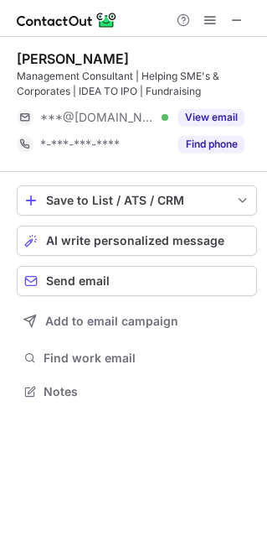
scroll to position [379, 267]
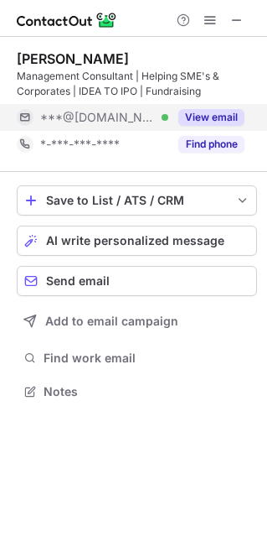
click at [184, 117] on button "View email" at bounding box center [212, 117] width 66 height 17
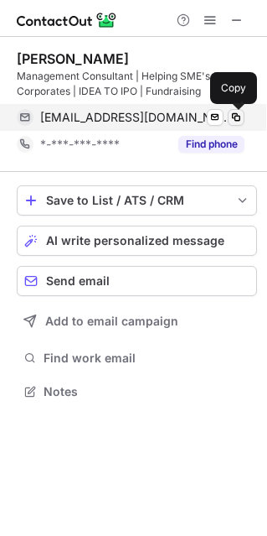
click at [232, 117] on span at bounding box center [236, 117] width 13 height 13
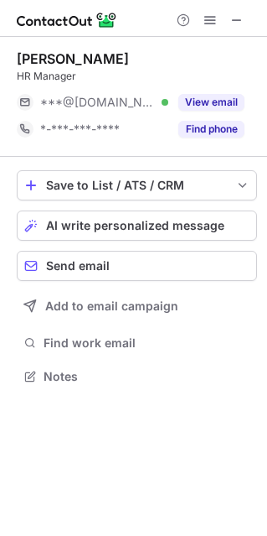
scroll to position [8, 8]
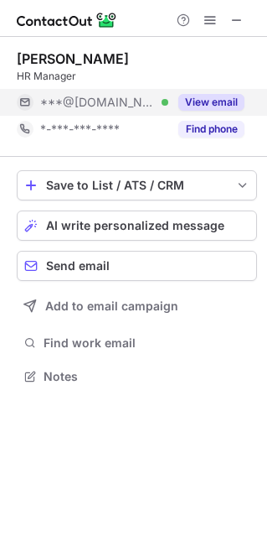
click at [189, 107] on button "View email" at bounding box center [212, 102] width 66 height 17
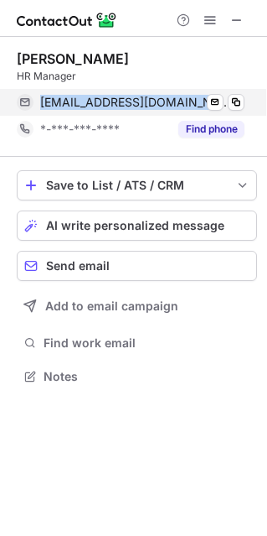
drag, startPoint x: 39, startPoint y: 100, endPoint x: 226, endPoint y: 106, distance: 187.0
click at [226, 106] on div "[EMAIL_ADDRESS][DOMAIN_NAME] Verified" at bounding box center [142, 102] width 205 height 15
copy span "[EMAIL_ADDRESS][DOMAIN_NAME]"
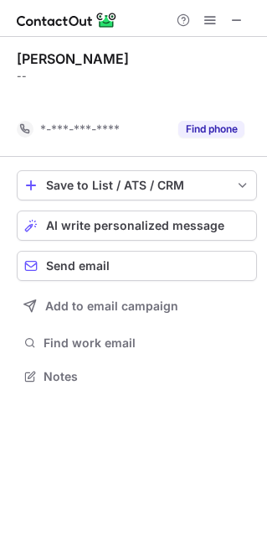
scroll to position [337, 267]
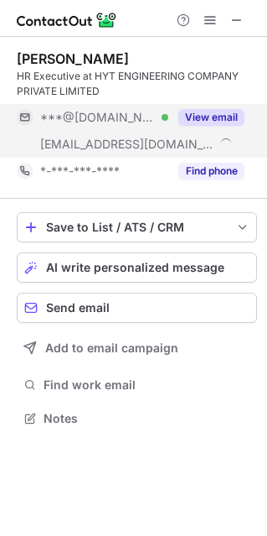
scroll to position [406, 267]
click at [198, 120] on button "View email" at bounding box center [212, 117] width 66 height 17
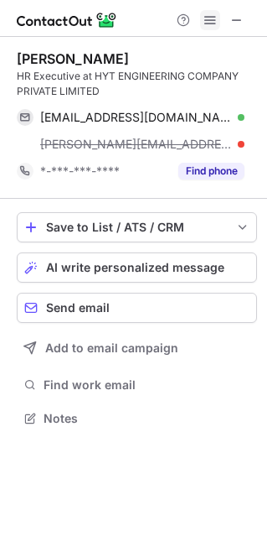
click at [209, 18] on span at bounding box center [210, 19] width 13 height 13
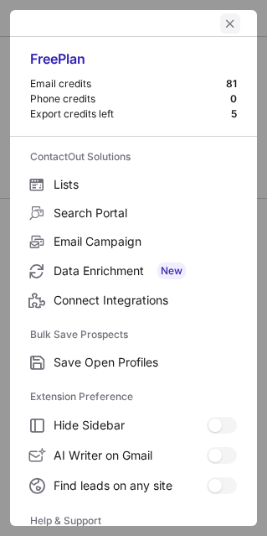
scroll to position [379, 267]
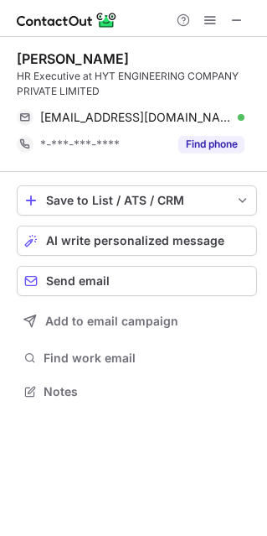
scroll to position [379, 267]
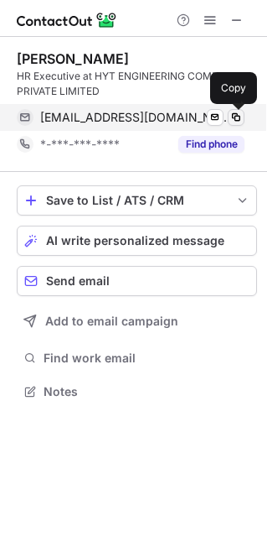
click at [234, 116] on span at bounding box center [236, 117] width 13 height 13
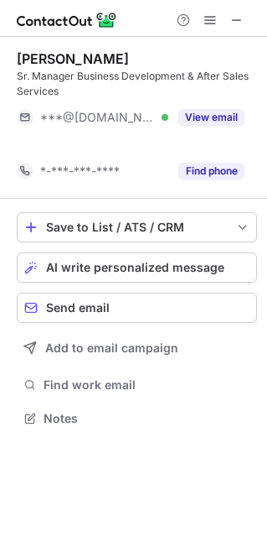
scroll to position [379, 267]
